Goal: Information Seeking & Learning: Understand process/instructions

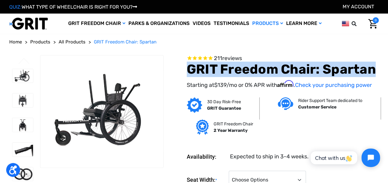
drag, startPoint x: 187, startPoint y: 68, endPoint x: 373, endPoint y: 70, distance: 186.6
click at [373, 70] on h1 "GRIT Freedom Chair: Spartan" at bounding box center [283, 69] width 192 height 15
drag, startPoint x: 373, startPoint y: 70, endPoint x: 358, endPoint y: 72, distance: 15.5
copy h1 "GRIT Freedom Chair: Spartan"
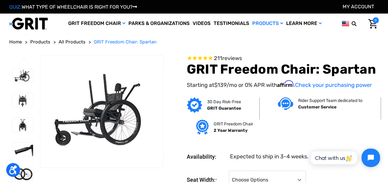
click at [297, 136] on div "30 Day Risk-Free GRIT Guarantee Rider Support Team dedicated to Customer Servic…" at bounding box center [273, 119] width 215 height 44
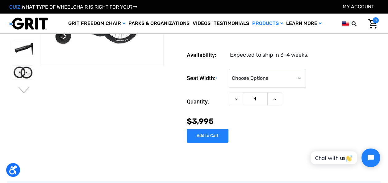
scroll to position [45, 0]
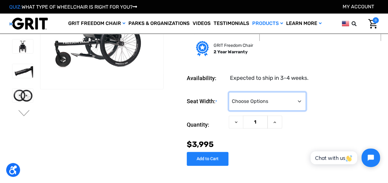
click at [294, 101] on select "Choose Options 16" 18" 20"" at bounding box center [267, 101] width 77 height 19
click at [229, 92] on select "Choose Options 16" 18" 20"" at bounding box center [267, 101] width 77 height 19
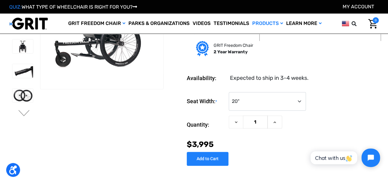
click at [263, 141] on div "Now: $3,995" at bounding box center [283, 145] width 192 height 12
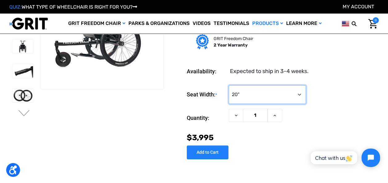
click at [251, 98] on select "Choose Options 16" 18" 20"" at bounding box center [267, 94] width 77 height 19
select select "324"
click at [229, 85] on select "Choose Options 16" 18" 20"" at bounding box center [267, 94] width 77 height 19
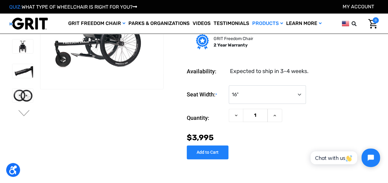
click at [250, 139] on div "Now: $3,995" at bounding box center [283, 138] width 192 height 12
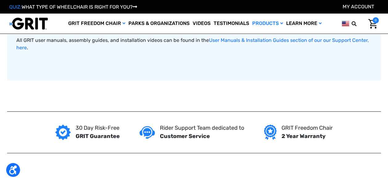
scroll to position [440, 0]
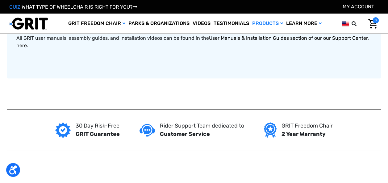
click at [309, 43] on link "User Manuals & Installation Guides section of our our Support Center, here" at bounding box center [192, 41] width 352 height 13
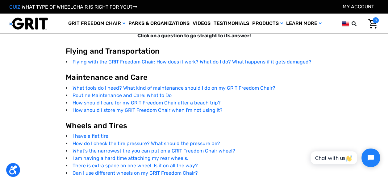
scroll to position [1070, 0]
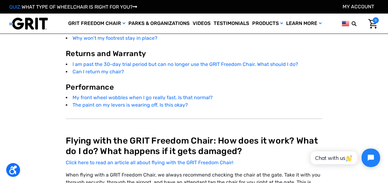
scroll to position [1317, 0]
